Goal: Information Seeking & Learning: Learn about a topic

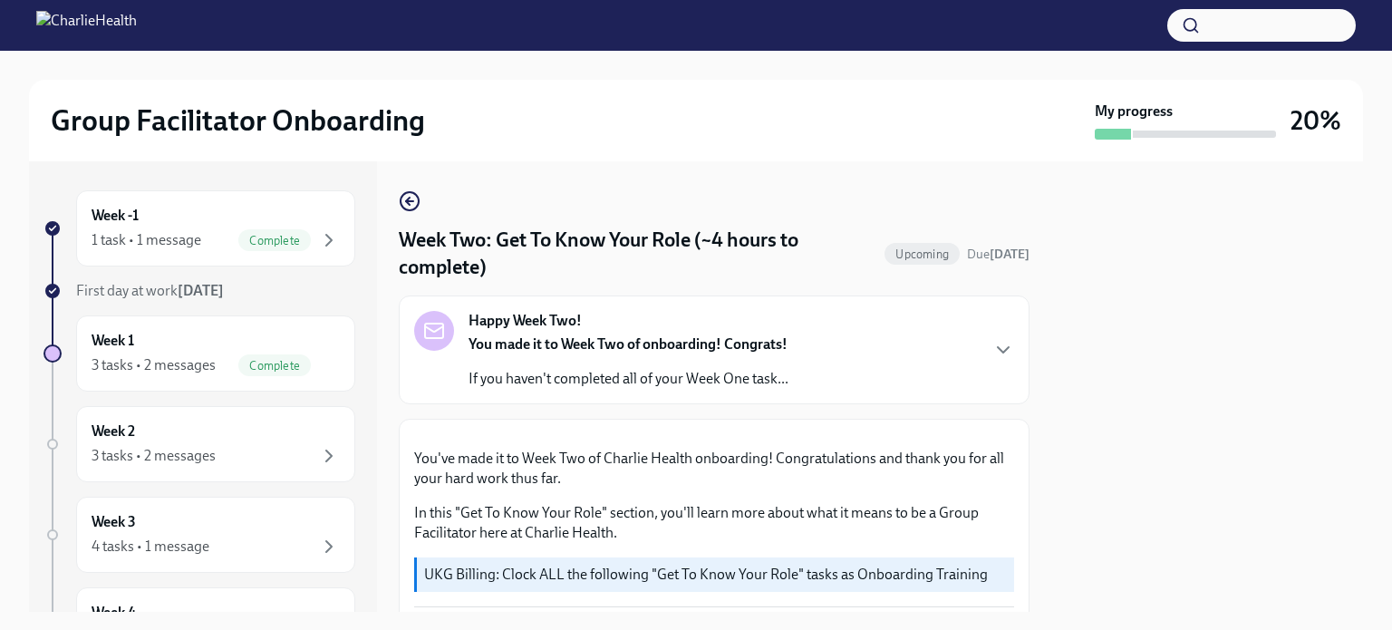
scroll to position [974, 0]
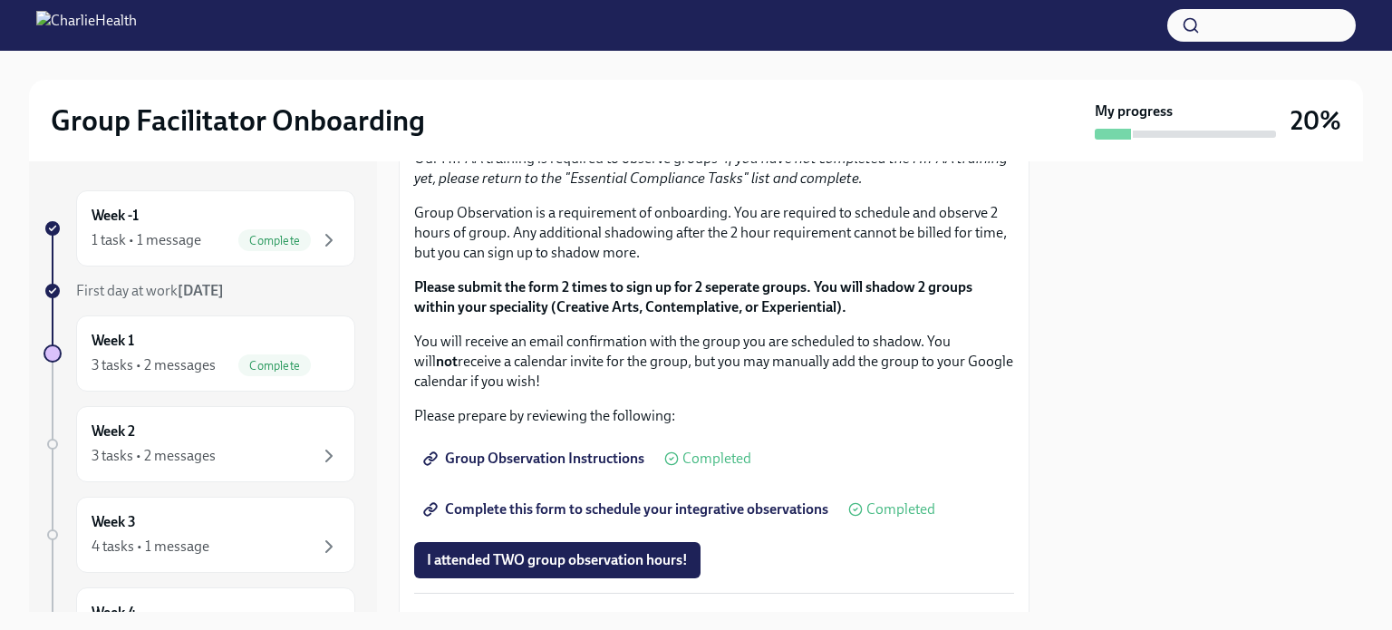
click at [526, 72] on span "I completed these three Docebo courses!" at bounding box center [554, 62] width 255 height 18
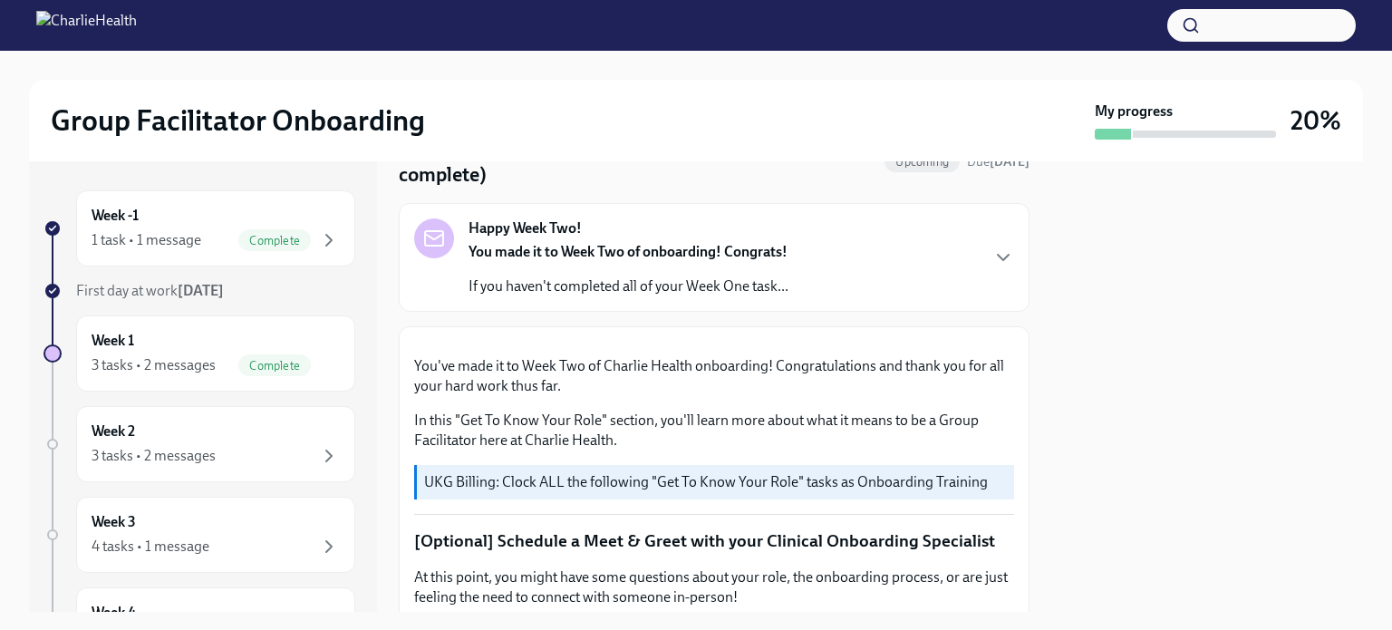
scroll to position [0, 0]
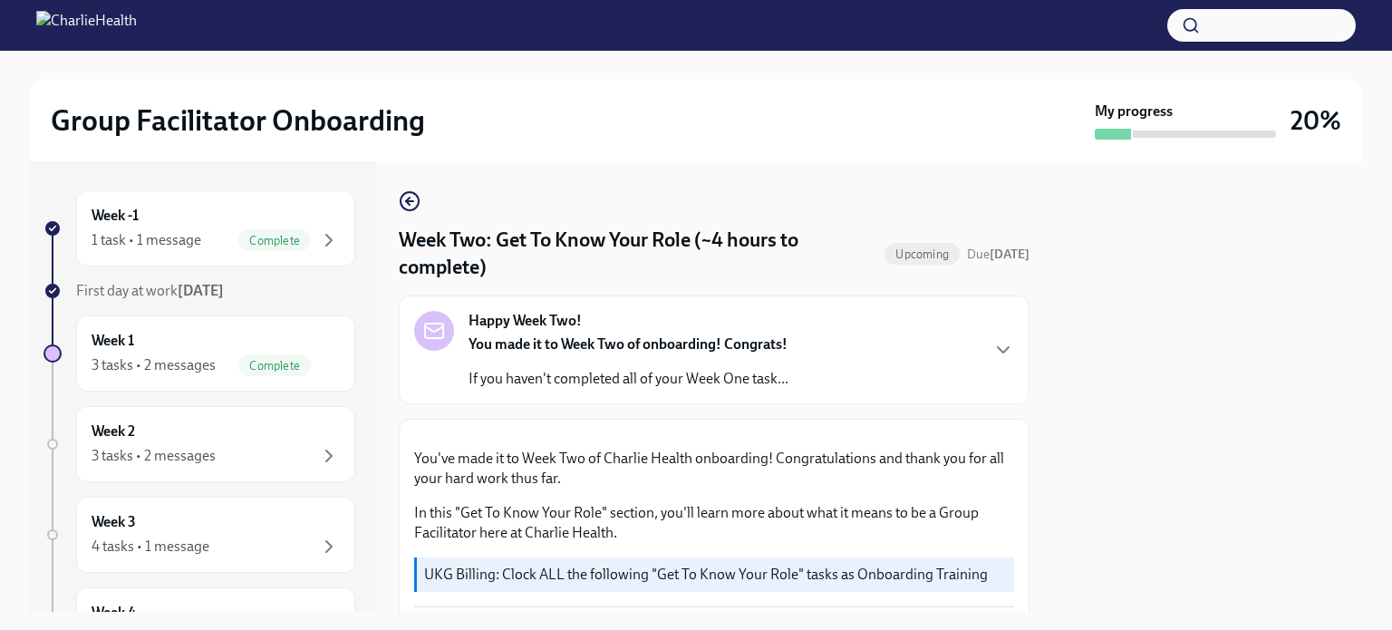
click at [626, 347] on strong "You made it to Week Two of onboarding! Congrats!" at bounding box center [628, 343] width 319 height 17
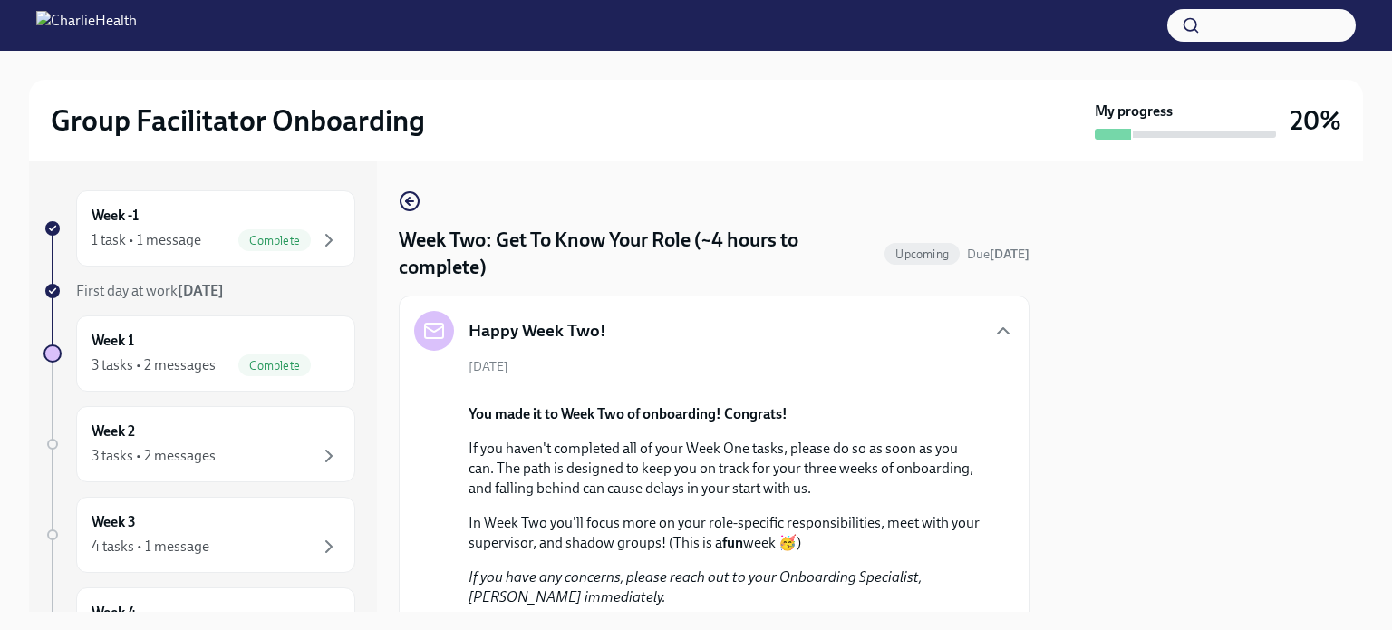
click at [627, 338] on div "Happy Week Two!" at bounding box center [714, 331] width 600 height 40
click at [998, 333] on icon "button" at bounding box center [1003, 330] width 11 height 5
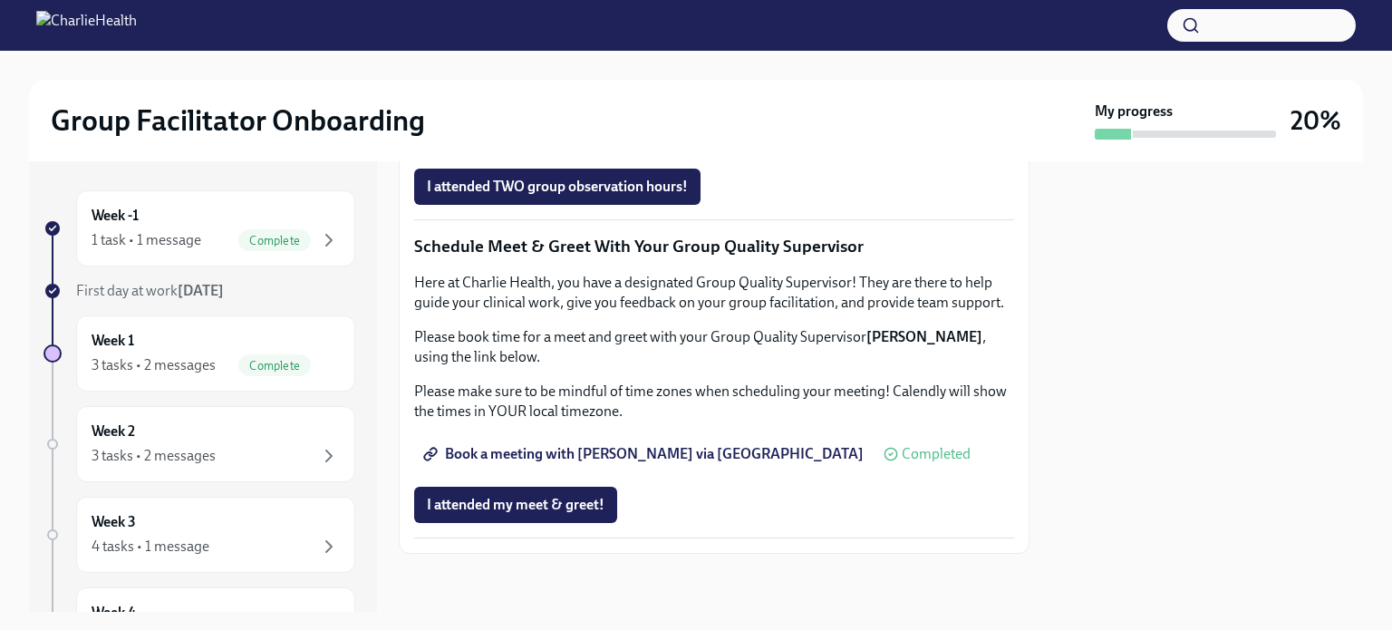
scroll to position [1658, 0]
click at [241, 432] on div "Week 2 3 tasks • 2 messages" at bounding box center [216, 443] width 248 height 45
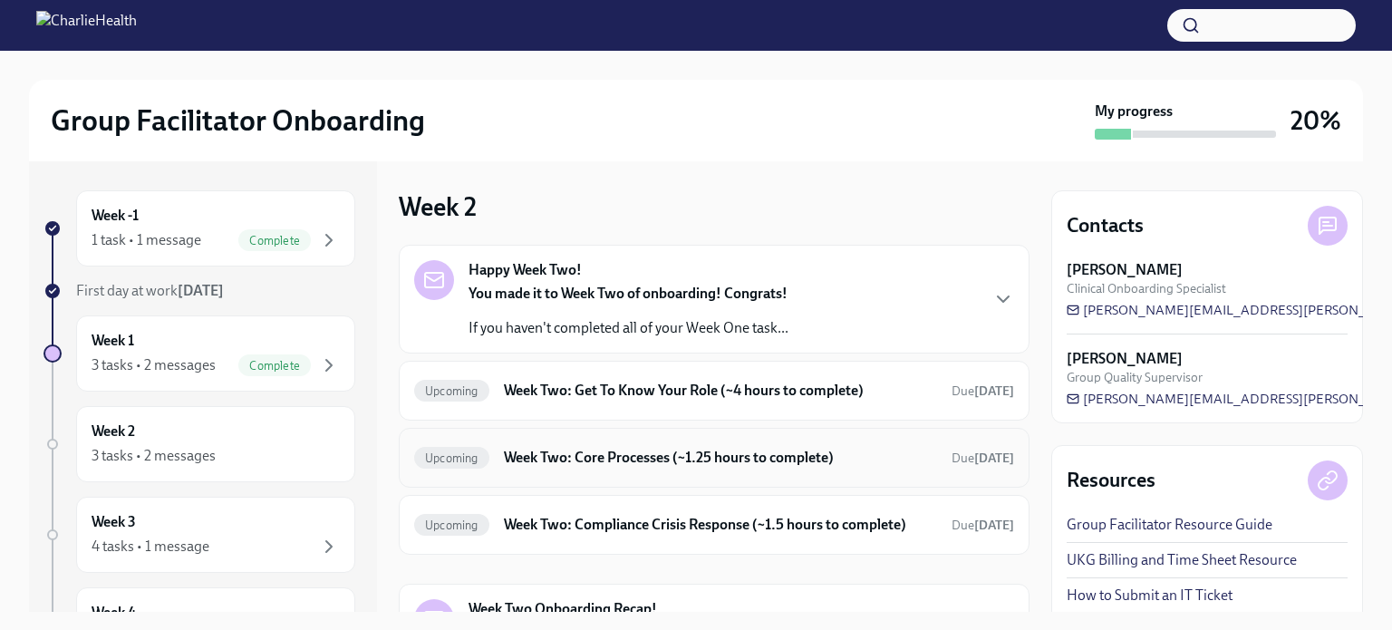
click at [537, 471] on div "Upcoming Week Two: Core Processes (~1.25 hours to complete) Due [DATE]" at bounding box center [714, 458] width 631 height 60
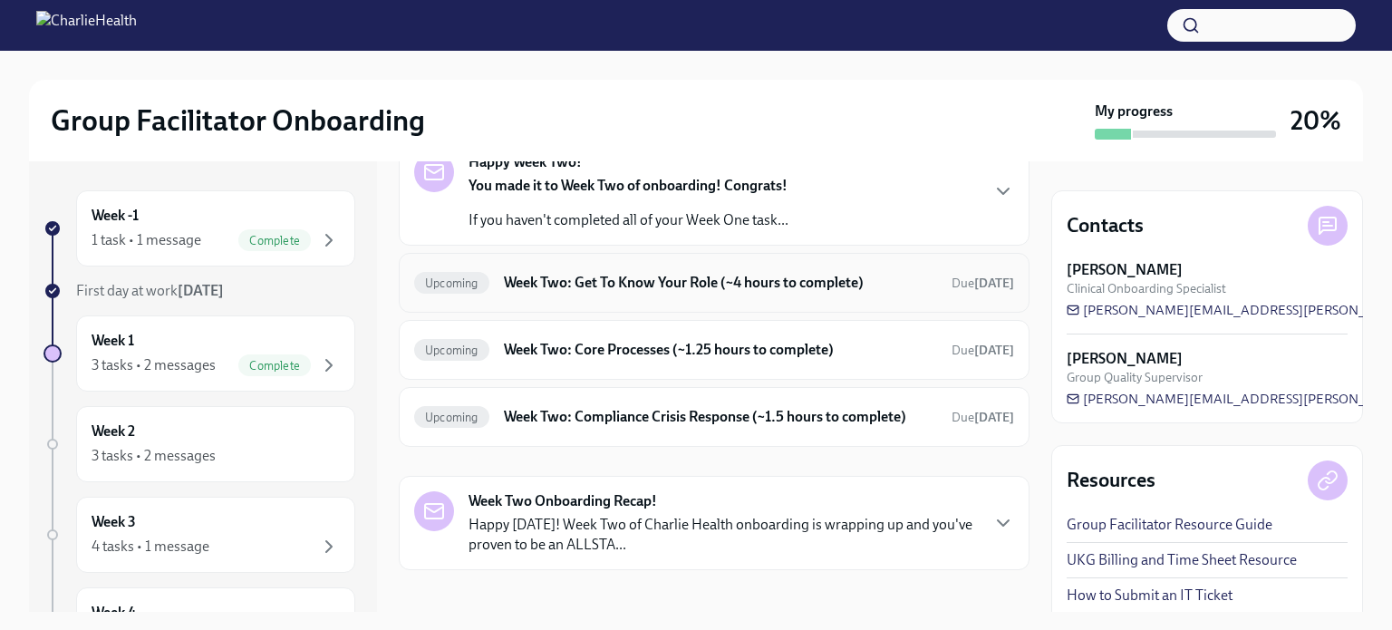
scroll to position [109, 0]
click at [674, 347] on h6 "Week Two: Core Processes (~1.25 hours to complete)" at bounding box center [720, 349] width 433 height 20
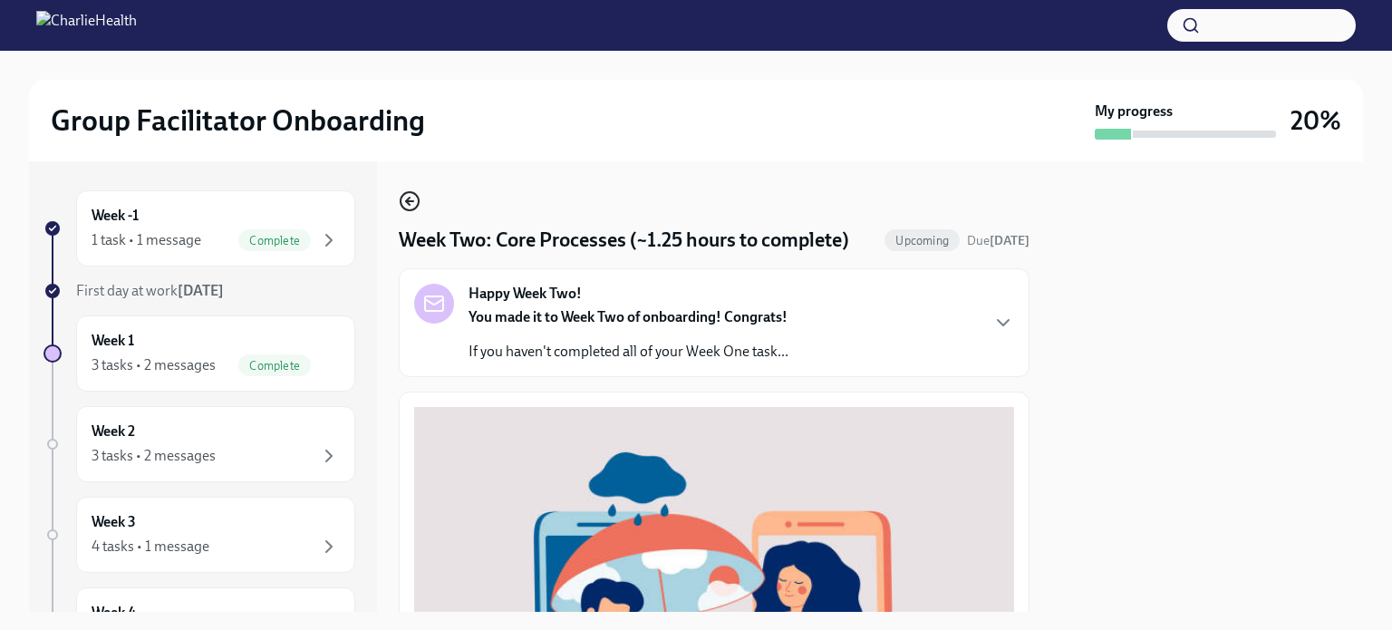
click at [412, 199] on icon "button" at bounding box center [410, 201] width 22 height 22
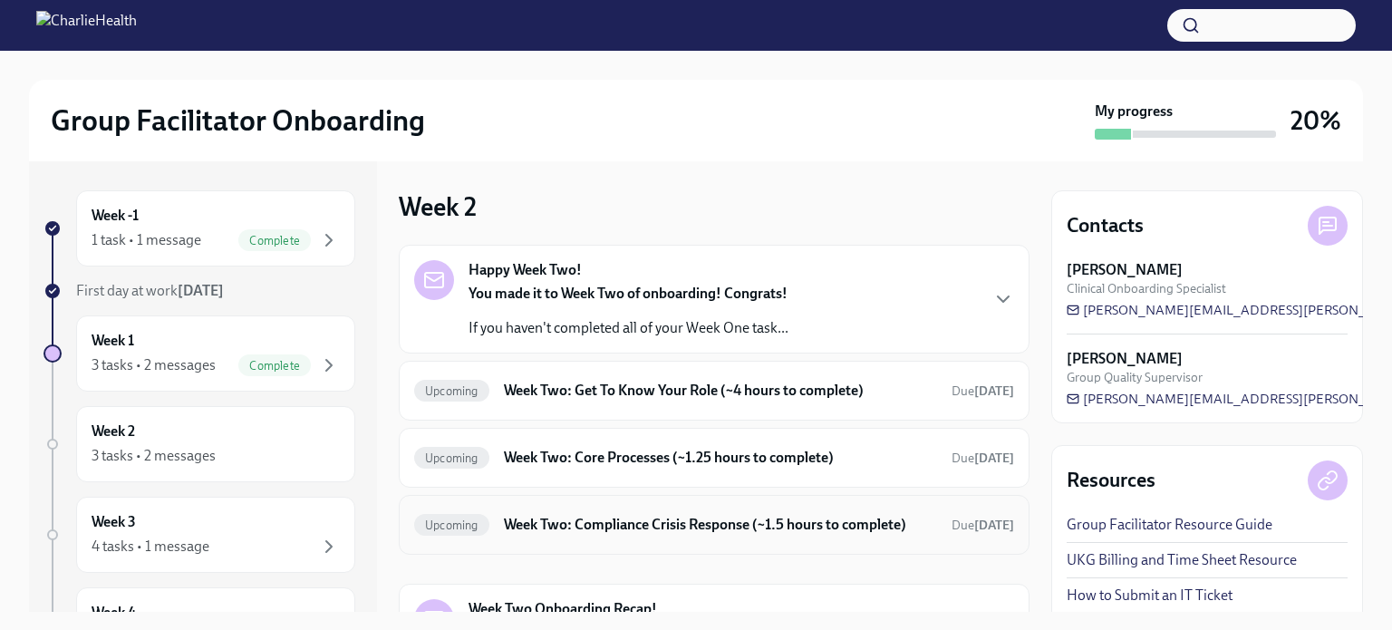
click at [595, 516] on h6 "Week Two: Compliance Crisis Response (~1.5 hours to complete)" at bounding box center [720, 525] width 433 height 20
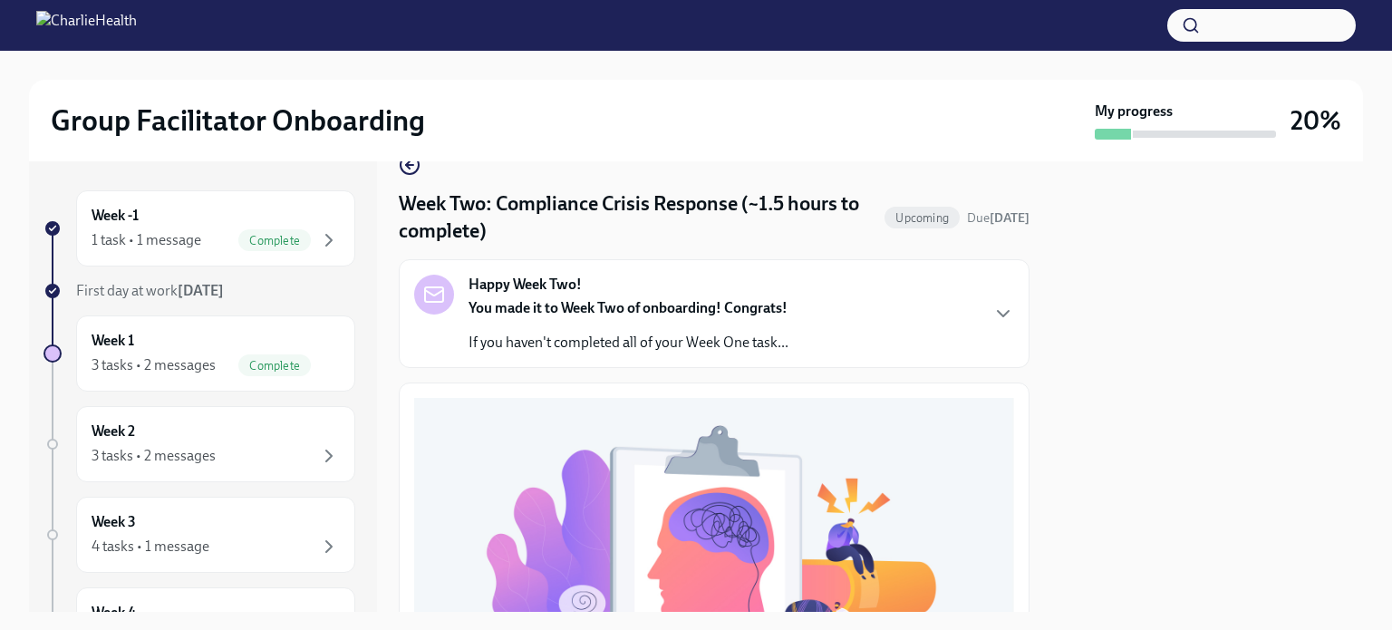
scroll to position [34, 0]
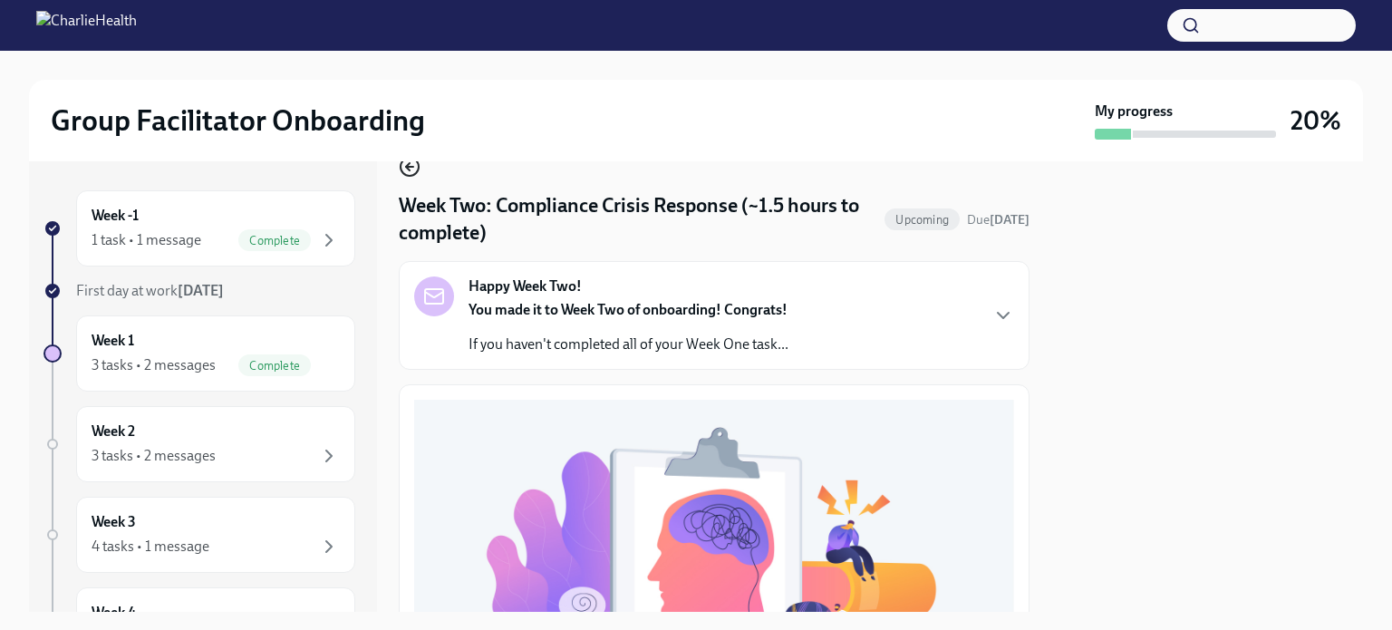
click at [407, 165] on icon "button" at bounding box center [408, 166] width 4 height 7
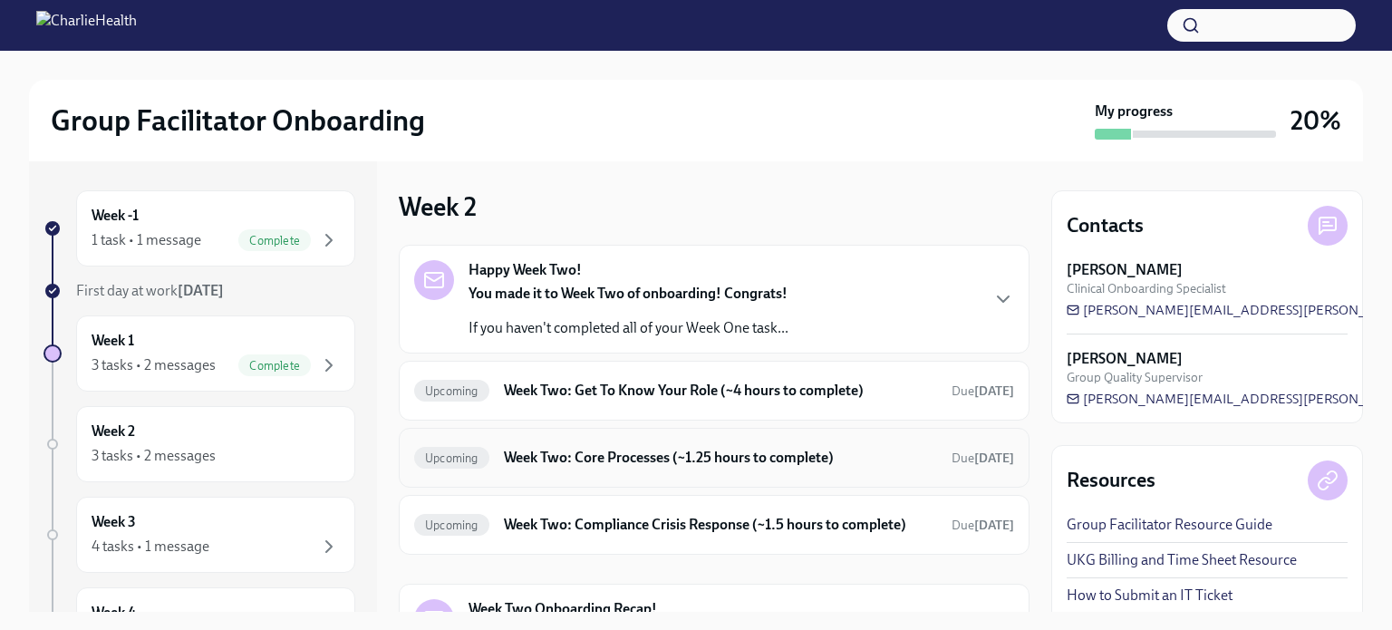
click at [612, 457] on h6 "Week Two: Core Processes (~1.25 hours to complete)" at bounding box center [720, 458] width 433 height 20
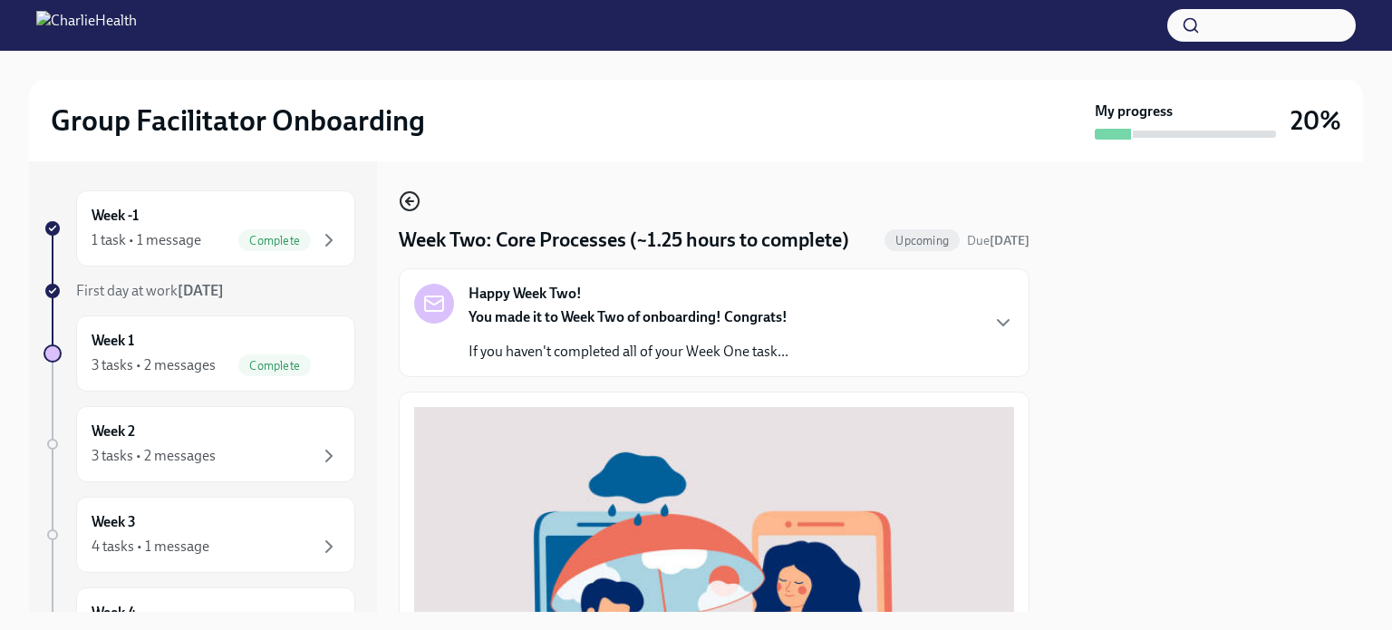
click at [402, 204] on circle "button" at bounding box center [410, 201] width 18 height 18
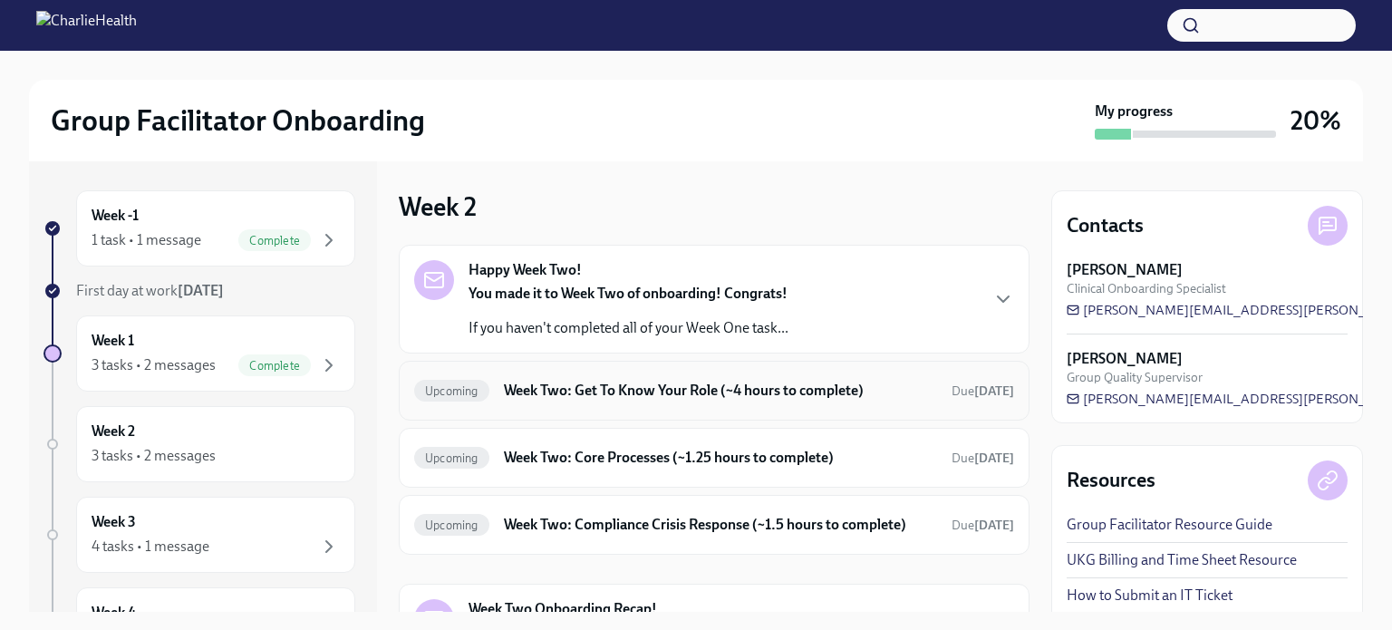
click at [573, 402] on div "Upcoming Week Two: Get To Know Your Role (~4 hours to complete) Due [DATE]" at bounding box center [714, 390] width 600 height 29
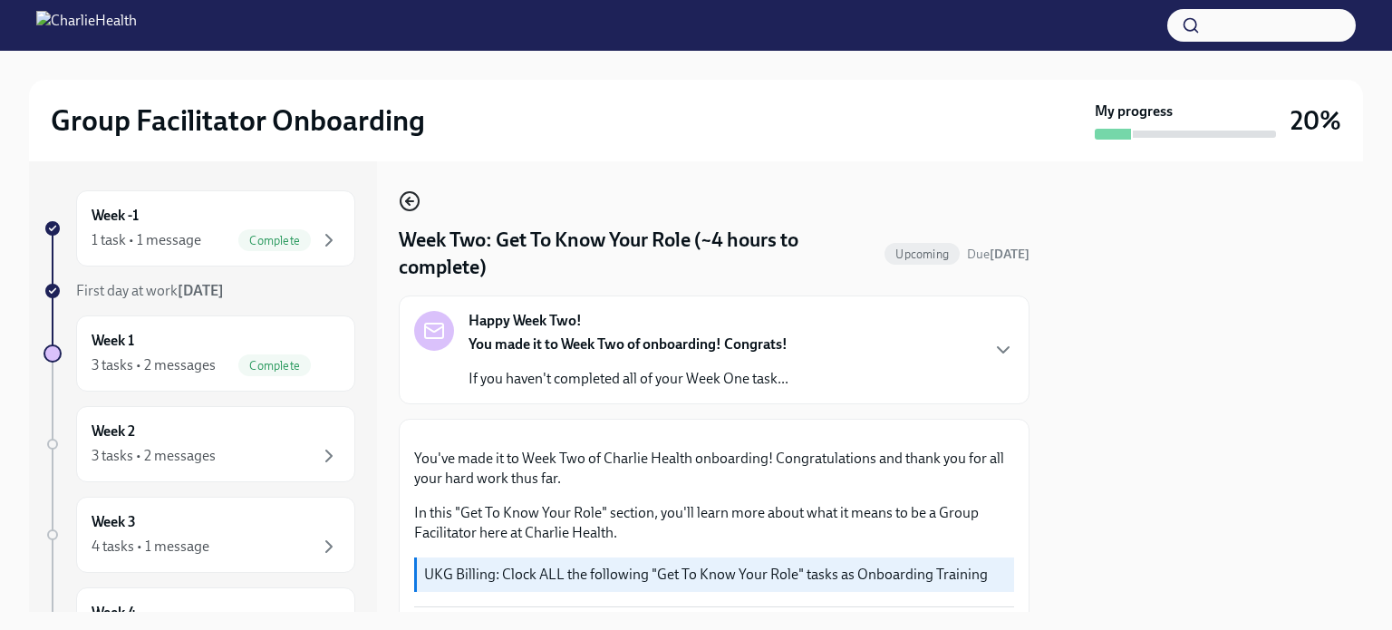
click at [412, 211] on icon "button" at bounding box center [410, 201] width 22 height 22
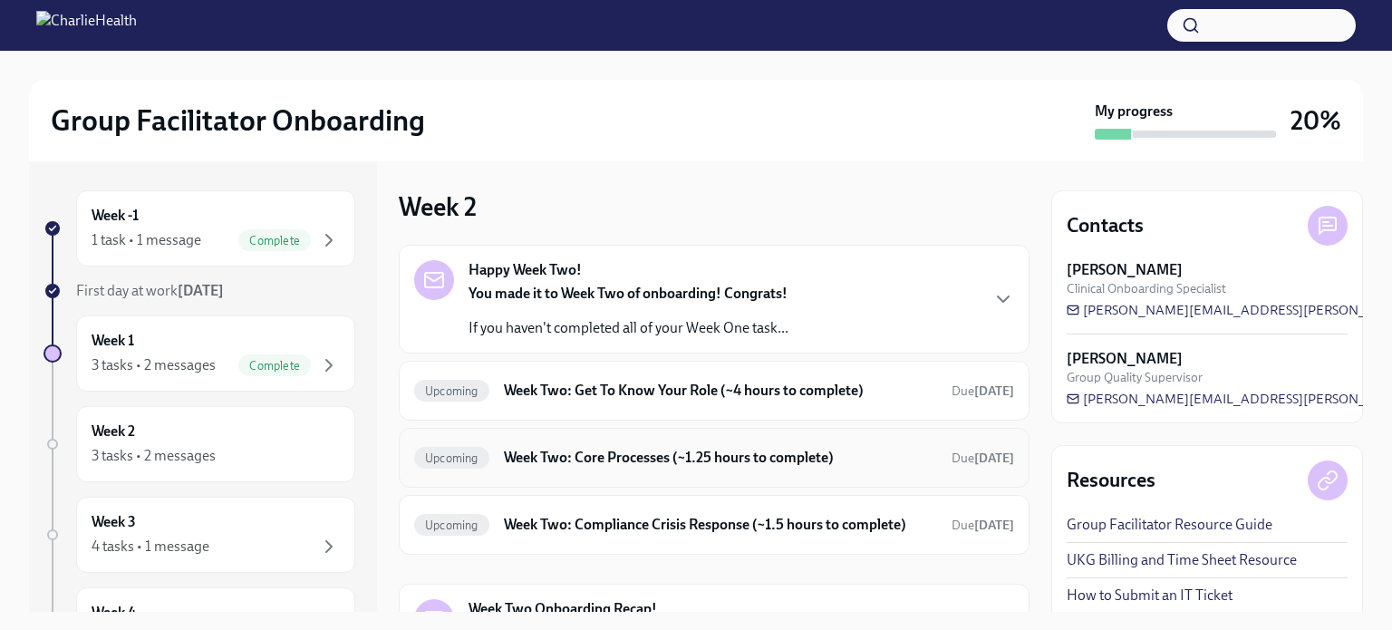
click at [710, 451] on h6 "Week Two: Core Processes (~1.25 hours to complete)" at bounding box center [720, 458] width 433 height 20
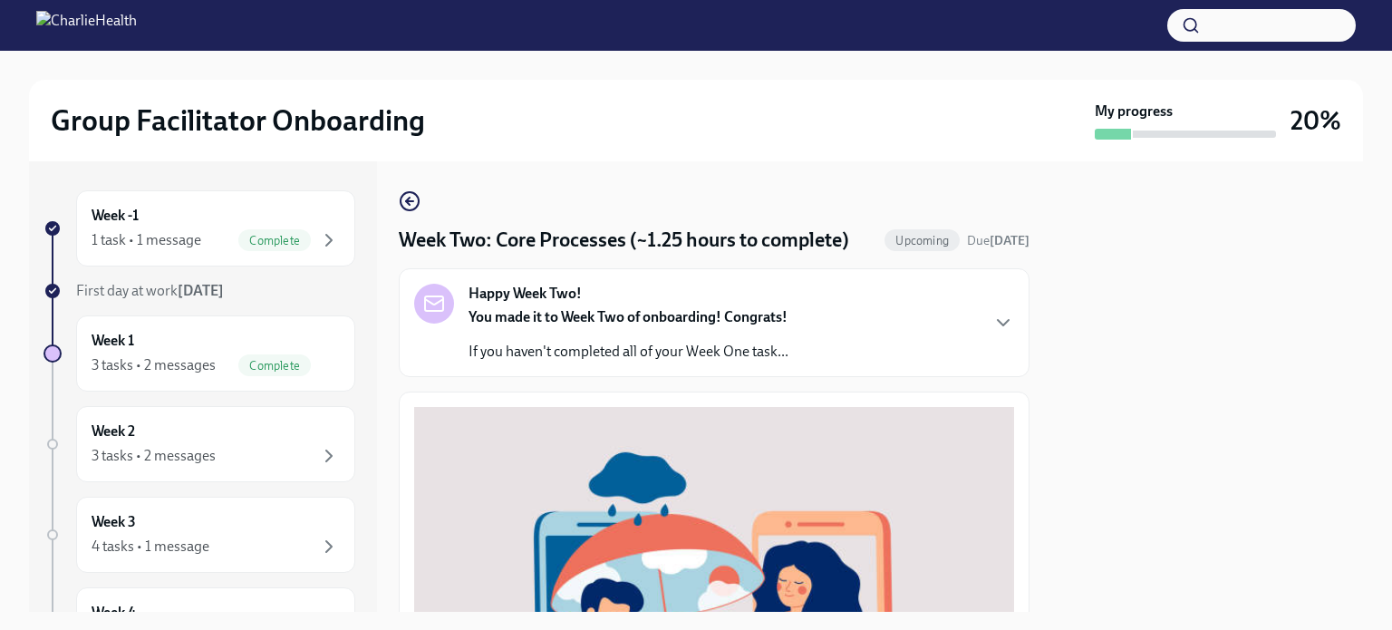
click at [414, 202] on icon "button" at bounding box center [410, 201] width 22 height 22
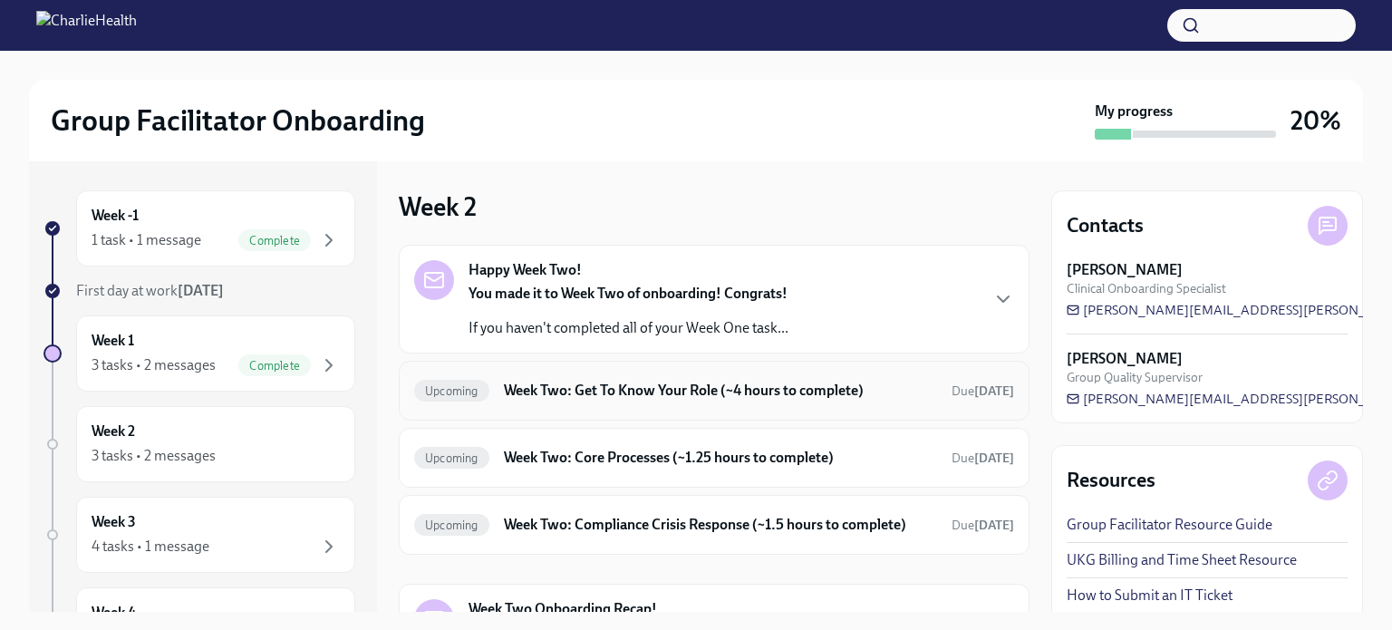
click at [701, 394] on h6 "Week Two: Get To Know Your Role (~4 hours to complete)" at bounding box center [720, 391] width 433 height 20
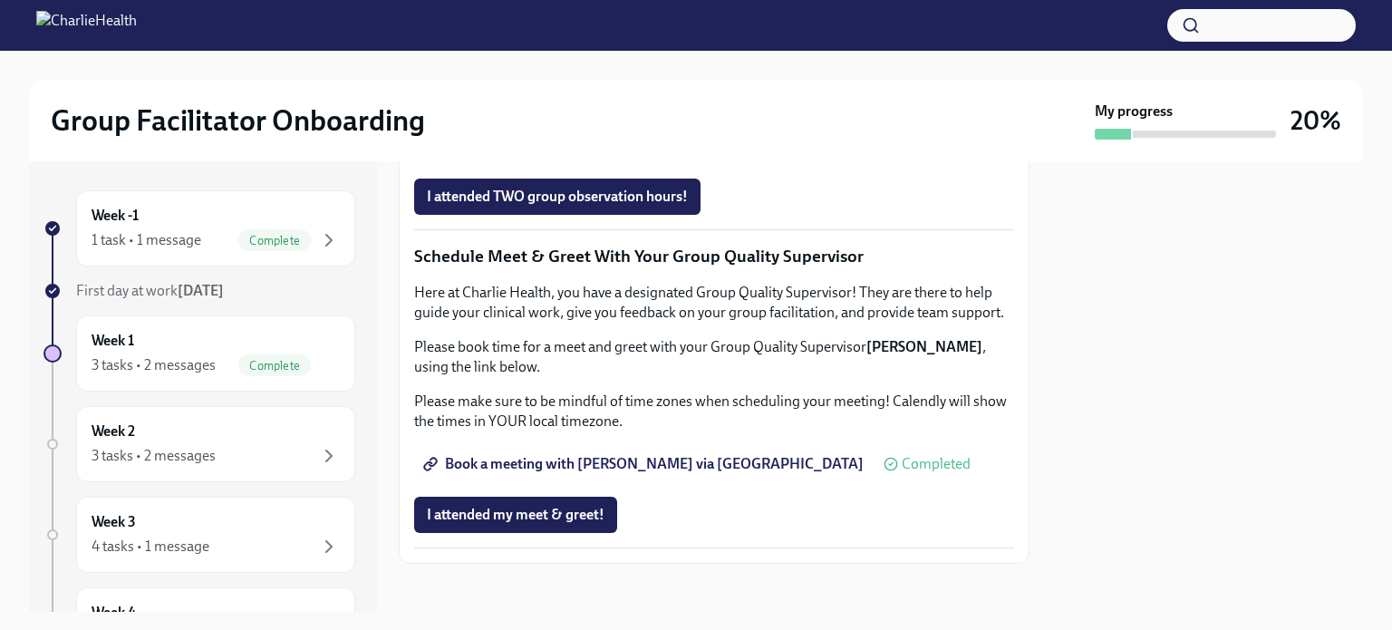
scroll to position [1341, 0]
